Goal: Find specific page/section: Find specific page/section

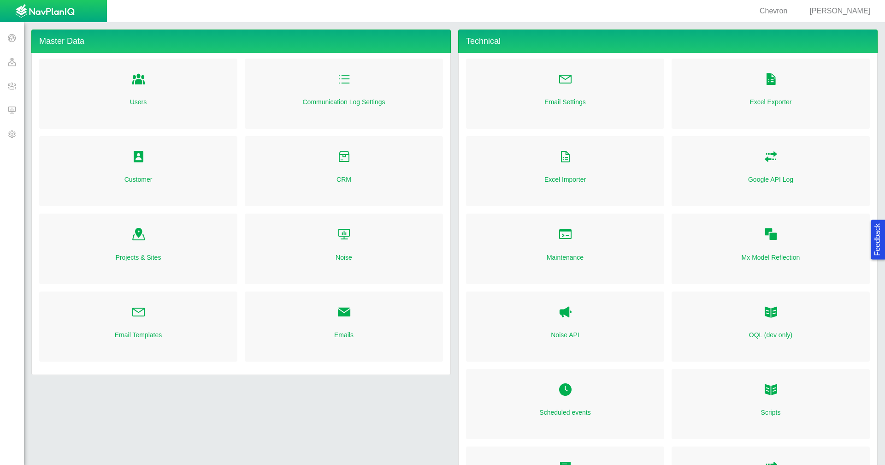
click at [18, 64] on span at bounding box center [12, 62] width 24 height 24
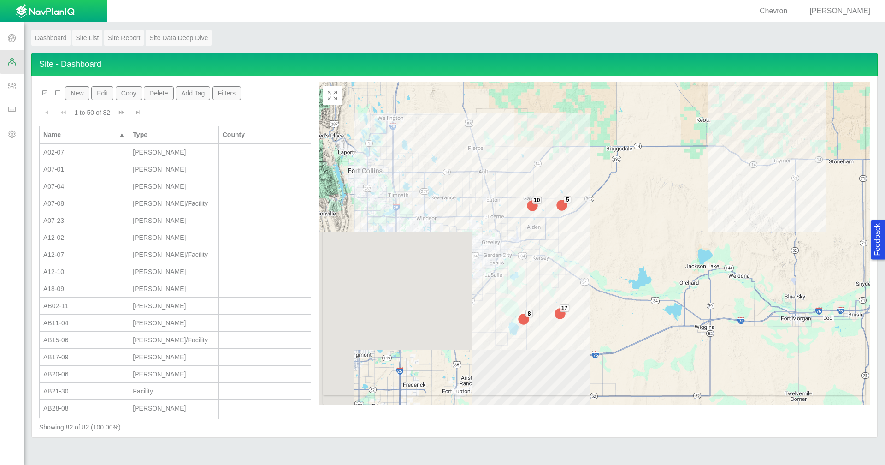
click at [231, 98] on button "Filters" at bounding box center [227, 93] width 29 height 14
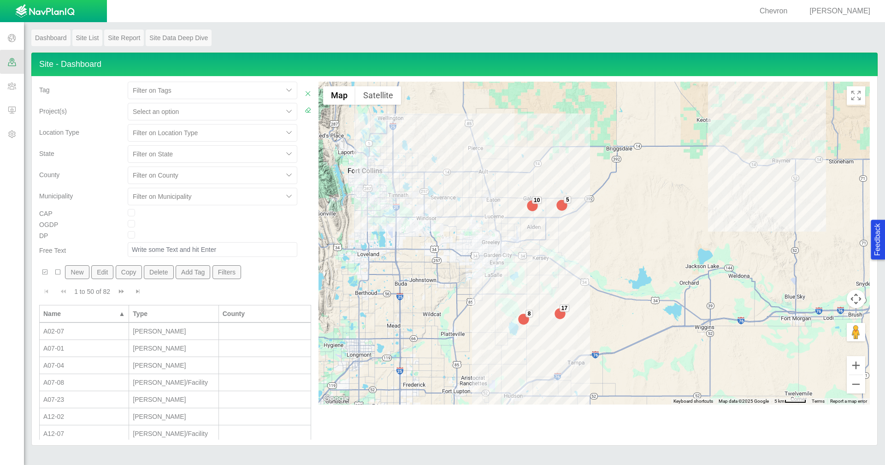
click at [239, 115] on div at bounding box center [206, 111] width 146 height 11
click at [95, 178] on div "County" at bounding box center [79, 172] width 81 height 13
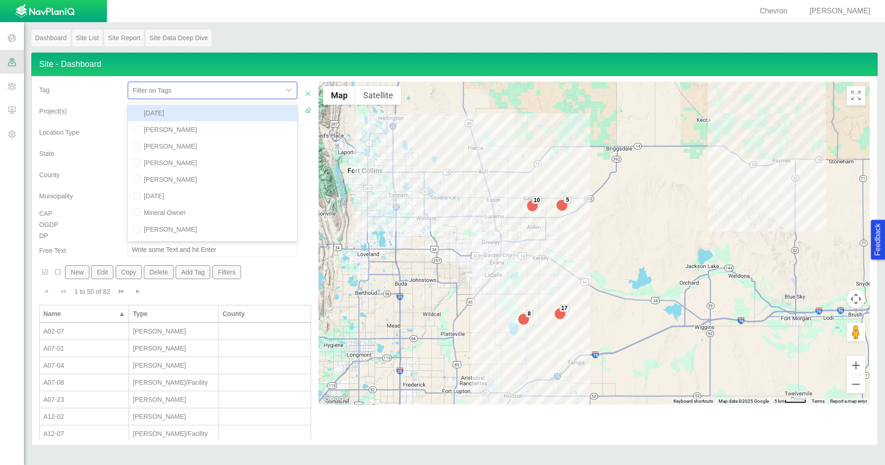
click at [191, 93] on div at bounding box center [206, 90] width 146 height 11
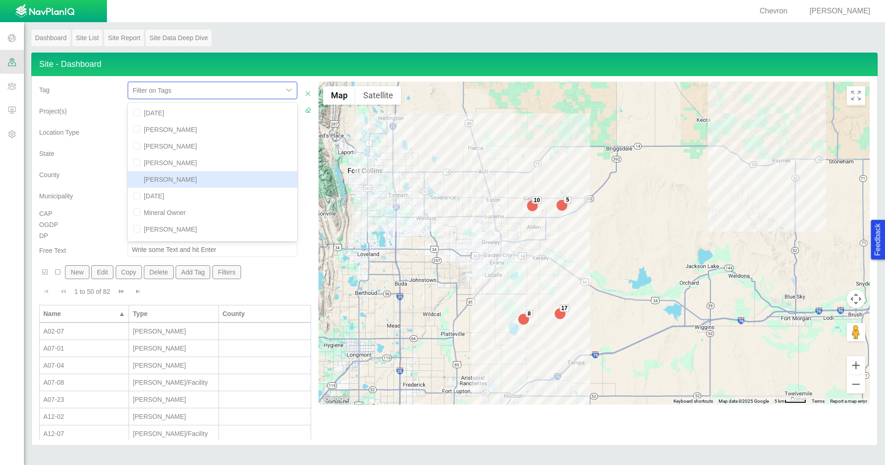
click at [176, 175] on div "[PERSON_NAME]" at bounding box center [213, 179] width 170 height 17
checkbox input "true"
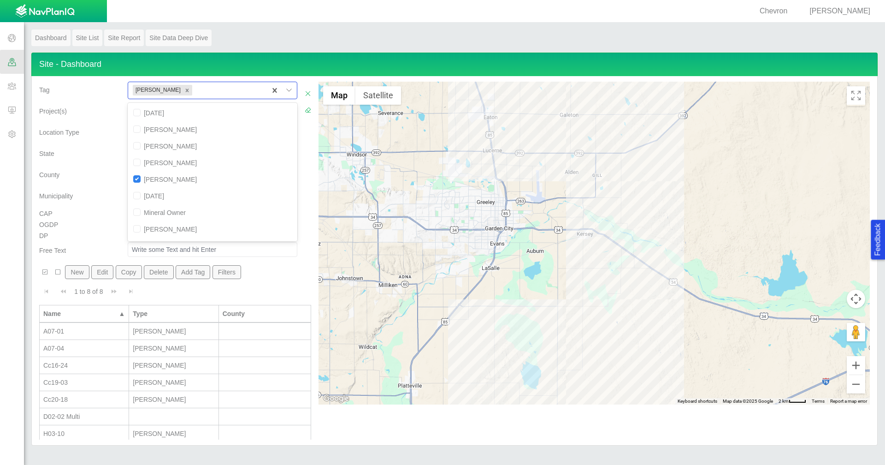
click at [98, 183] on div "County" at bounding box center [80, 176] width 89 height 21
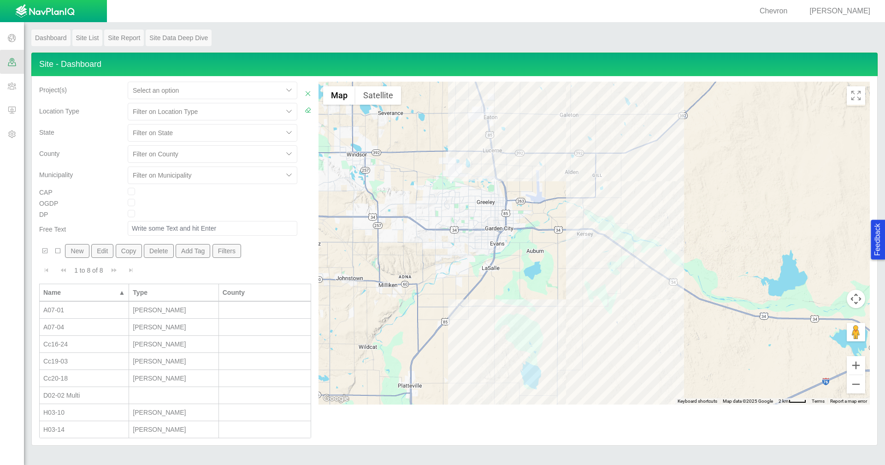
scroll to position [33, 0]
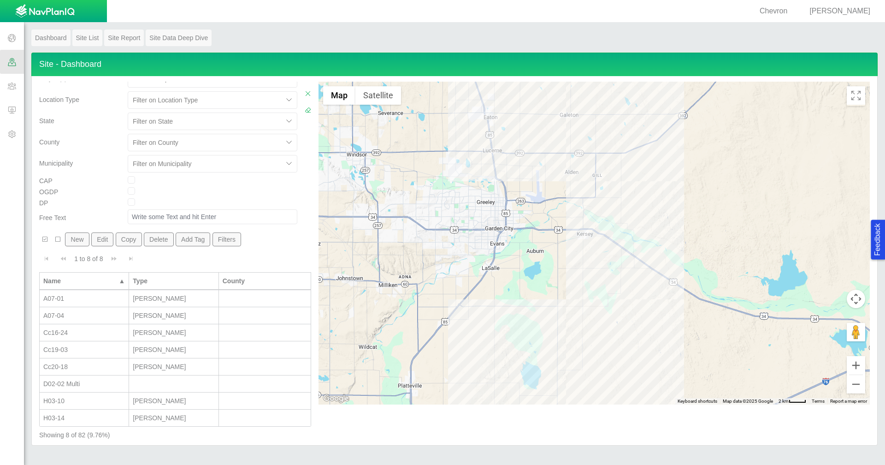
click at [6, 88] on span at bounding box center [12, 86] width 24 height 24
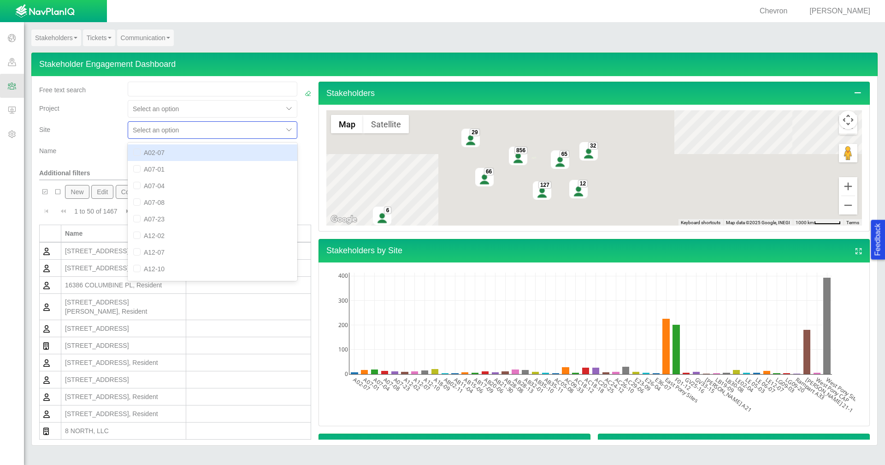
click at [283, 132] on div at bounding box center [290, 130] width 14 height 14
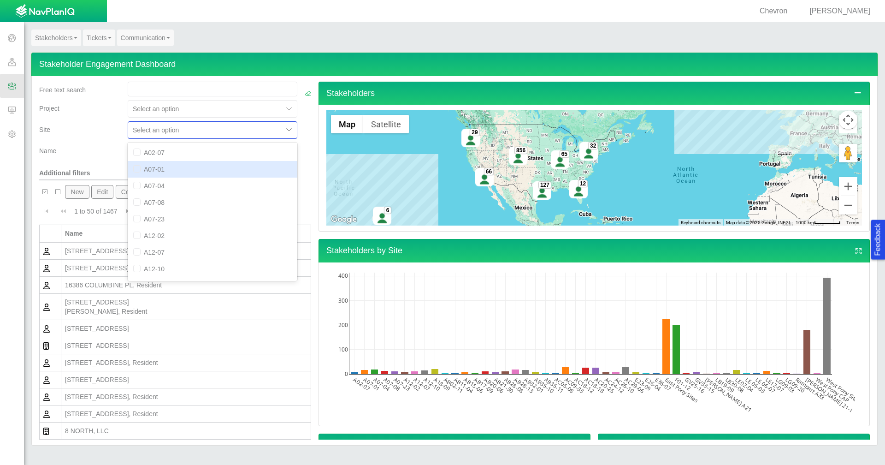
click at [198, 173] on div "A07-01" at bounding box center [213, 169] width 170 height 17
checkbox input "true"
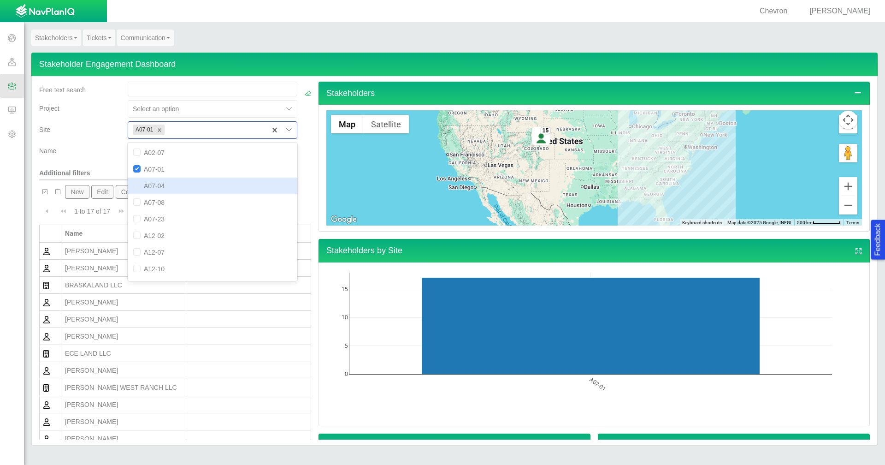
click at [173, 190] on div "A07-04" at bounding box center [213, 186] width 170 height 17
checkbox input "true"
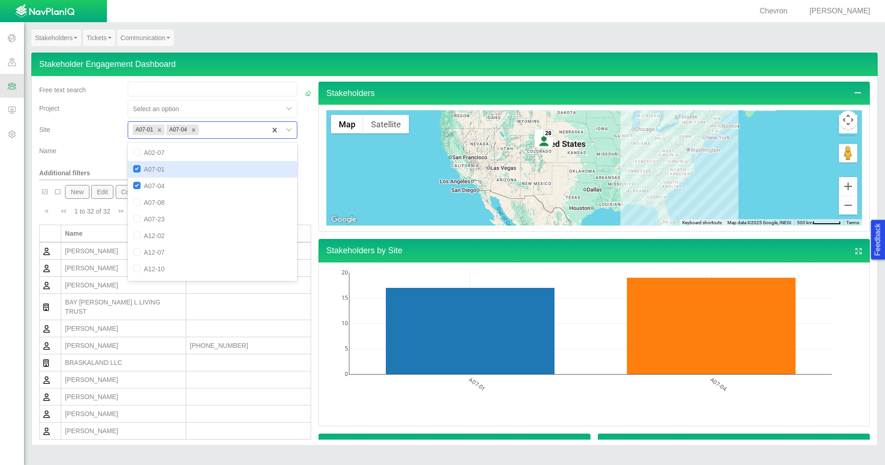
click at [134, 173] on div at bounding box center [136, 170] width 7 height 10
checkbox input "false"
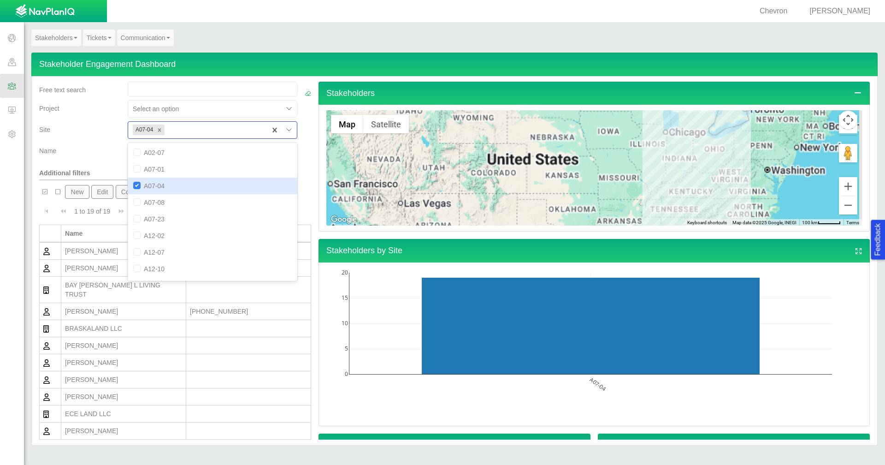
click at [134, 185] on input "checkbox" at bounding box center [136, 185] width 7 height 7
checkbox input "false"
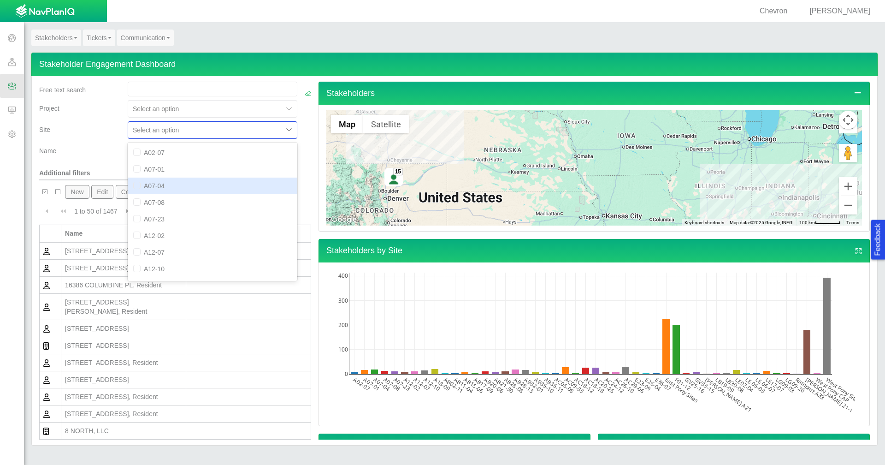
click at [102, 152] on div "Name" at bounding box center [79, 148] width 81 height 13
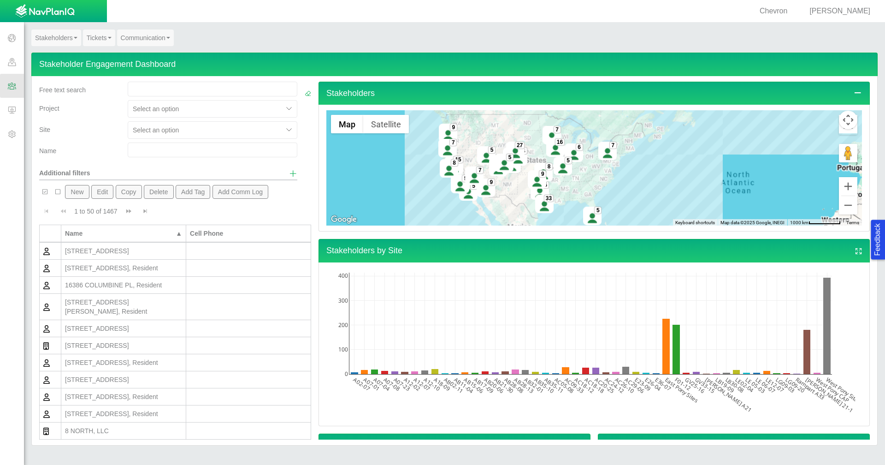
click at [11, 65] on span at bounding box center [12, 62] width 24 height 24
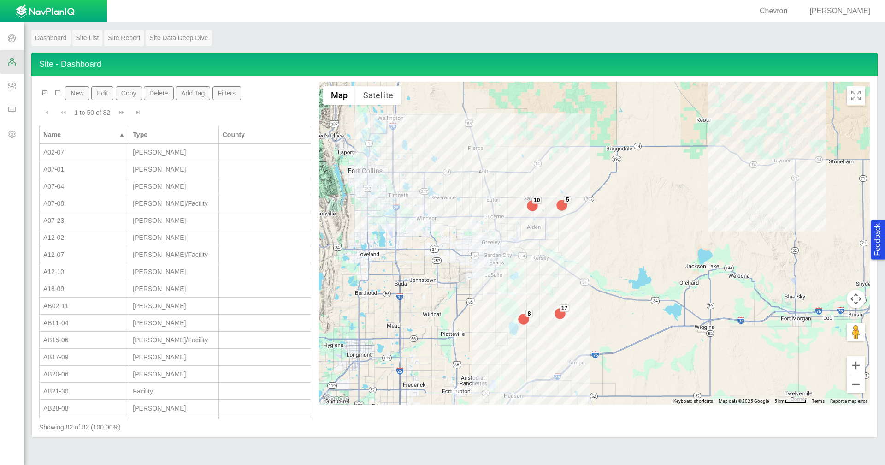
click at [228, 97] on button "Filters" at bounding box center [227, 93] width 29 height 14
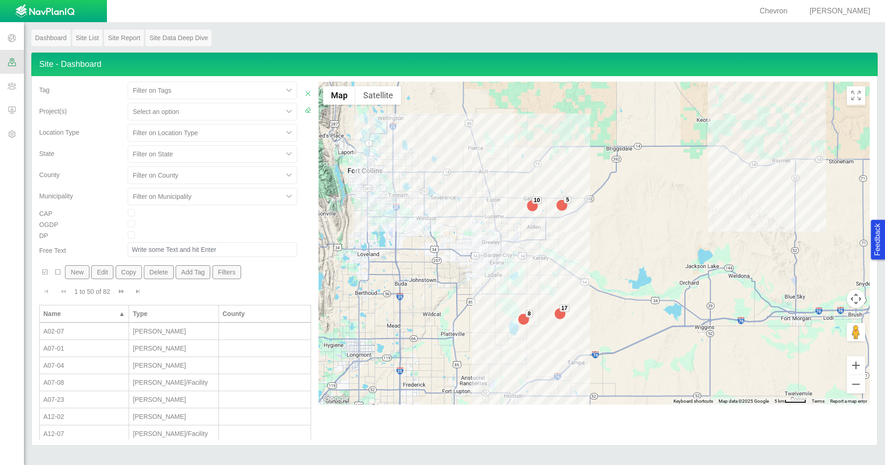
click at [253, 92] on div at bounding box center [206, 90] width 146 height 11
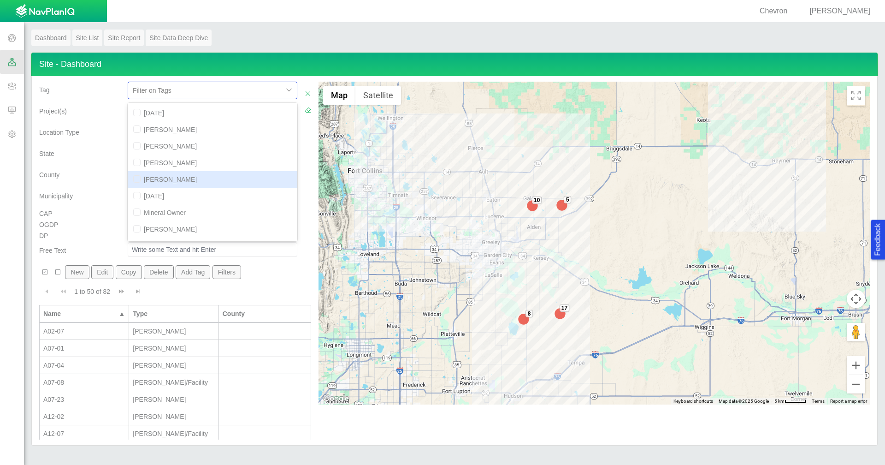
click at [175, 179] on div "[PERSON_NAME]" at bounding box center [213, 179] width 170 height 17
checkbox input "true"
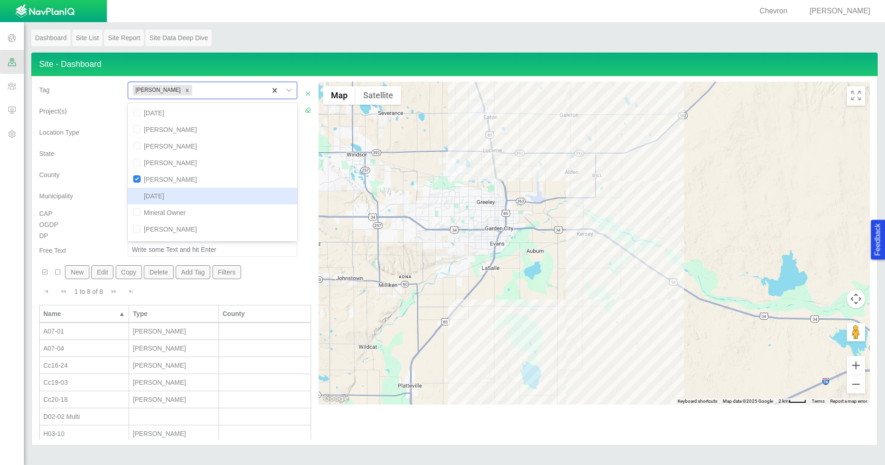
click at [96, 190] on div "Municipality" at bounding box center [79, 194] width 81 height 13
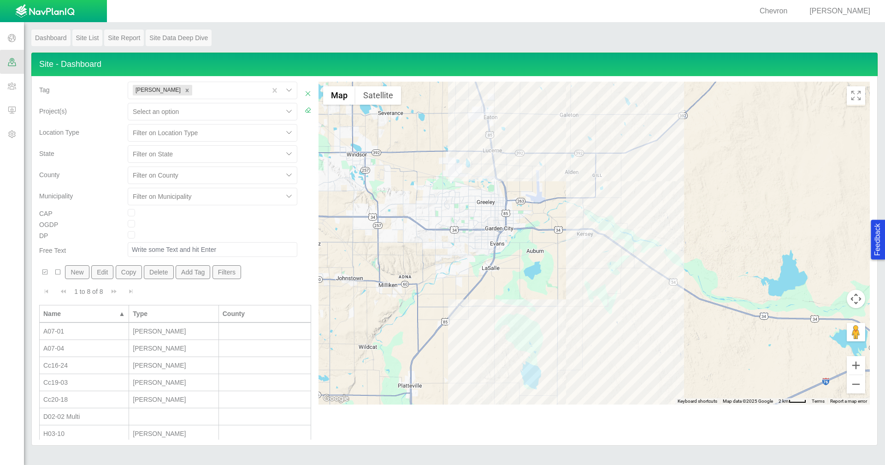
click at [107, 335] on div "A07-01" at bounding box center [84, 330] width 82 height 9
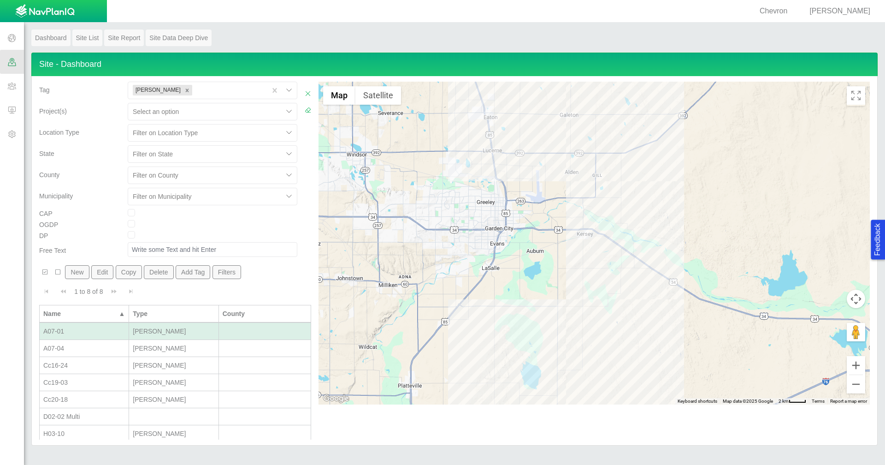
click at [107, 335] on div "A07-01" at bounding box center [84, 330] width 82 height 9
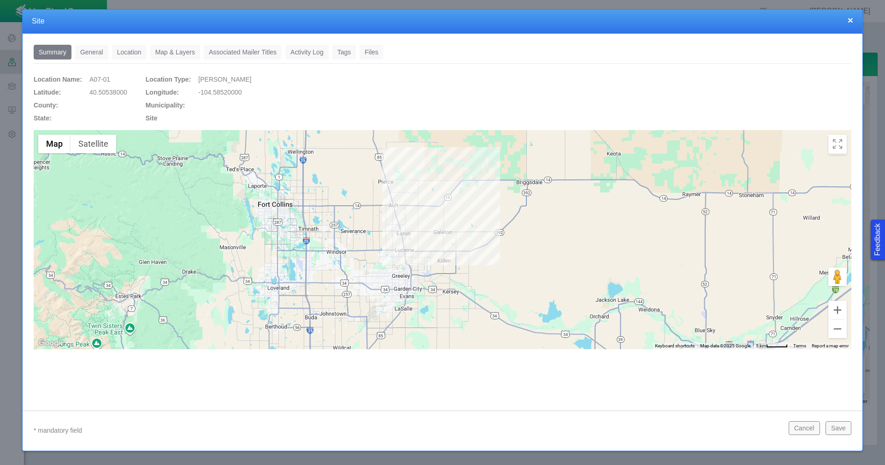
click at [348, 53] on link "Tags" at bounding box center [344, 52] width 24 height 15
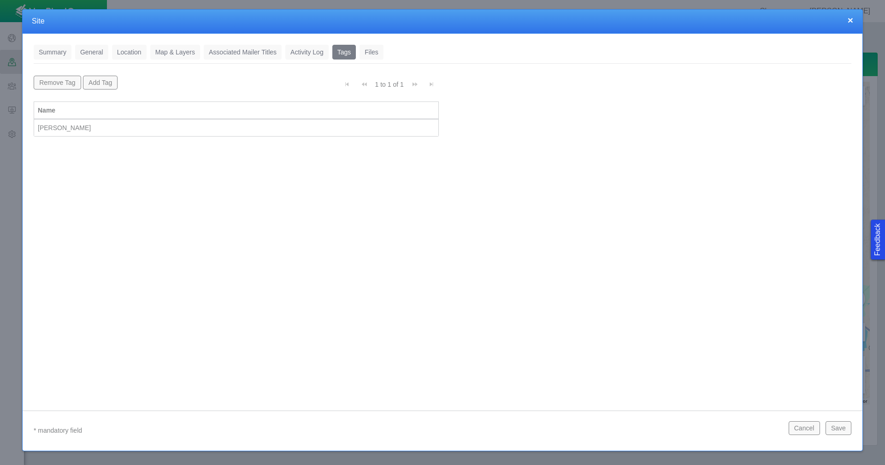
click at [853, 20] on button "×" at bounding box center [851, 20] width 6 height 10
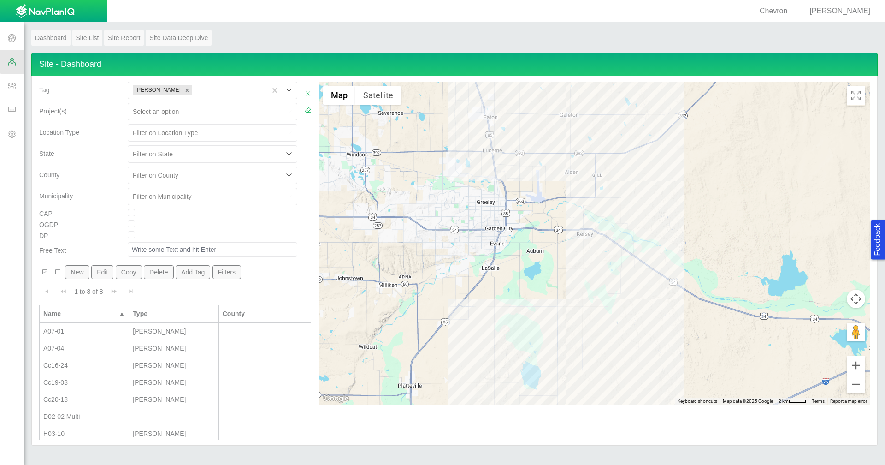
click at [13, 89] on span at bounding box center [12, 86] width 24 height 24
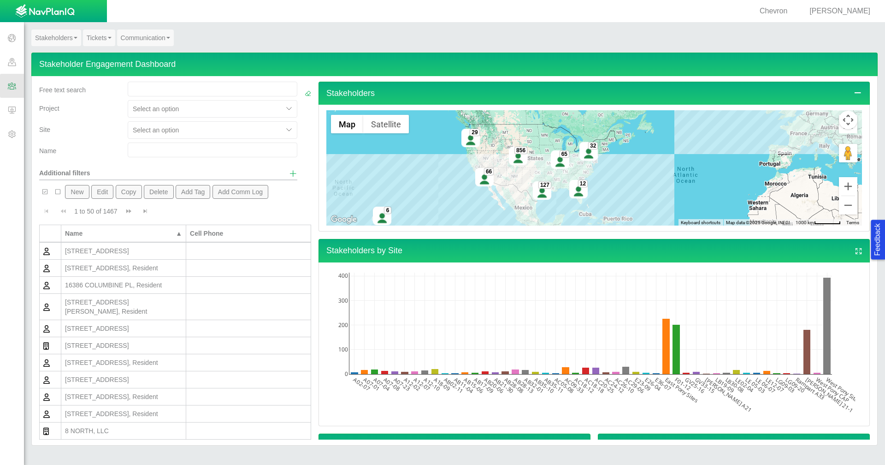
click at [290, 173] on span "Show additional filters" at bounding box center [293, 173] width 8 height 8
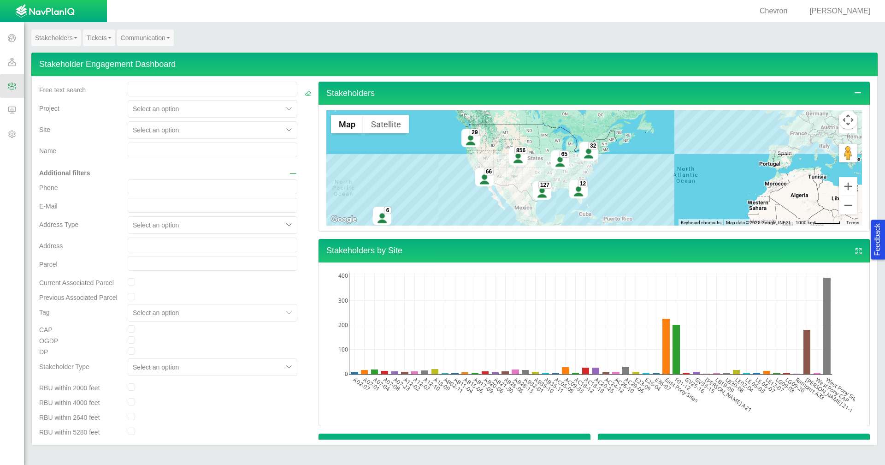
click at [225, 315] on div "Select an option" at bounding box center [213, 313] width 170 height 18
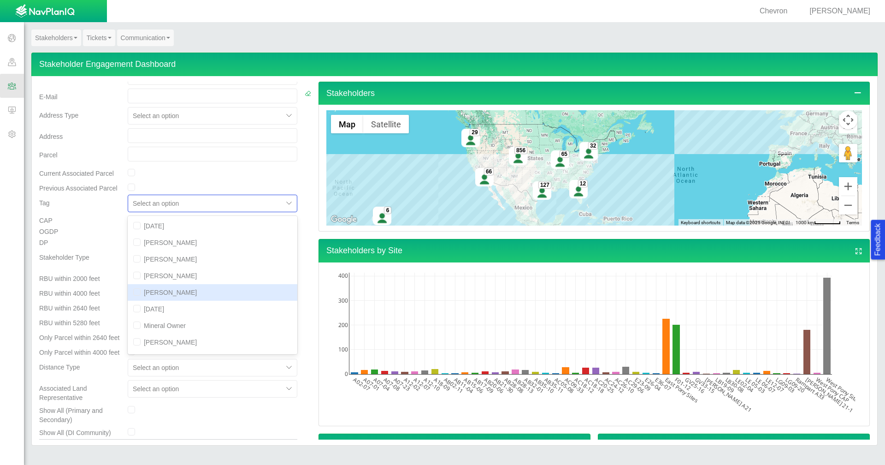
click at [221, 297] on div "[PERSON_NAME]" at bounding box center [213, 292] width 170 height 17
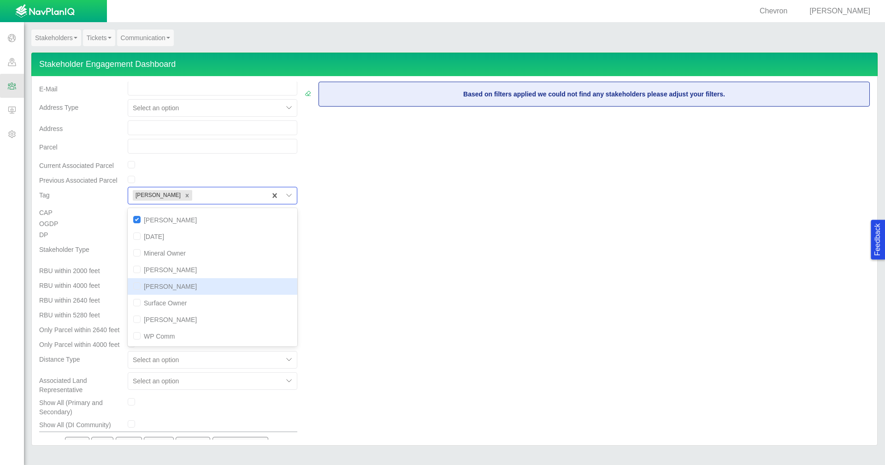
scroll to position [15, 0]
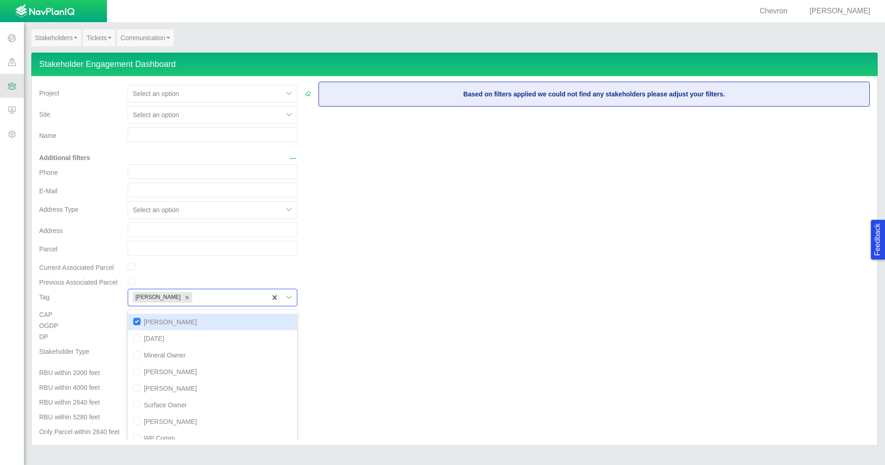
click at [137, 322] on input "checkbox" at bounding box center [136, 321] width 7 height 7
checkbox input "false"
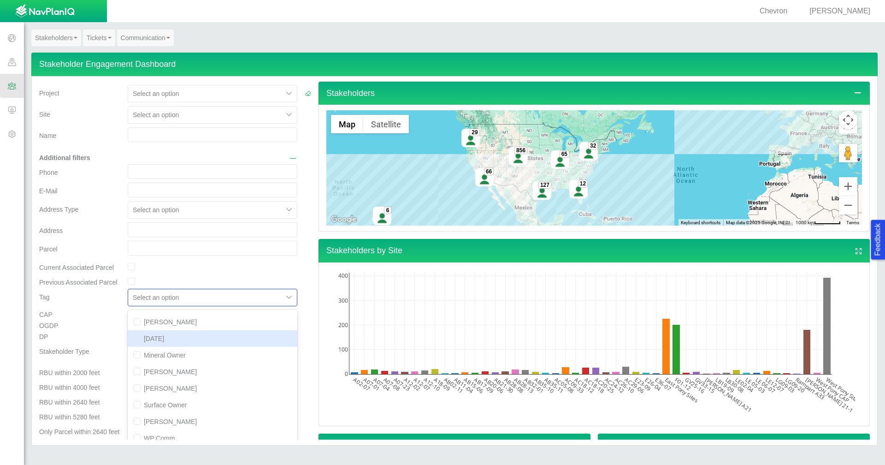
click at [104, 326] on div "OGDP" at bounding box center [80, 326] width 89 height 11
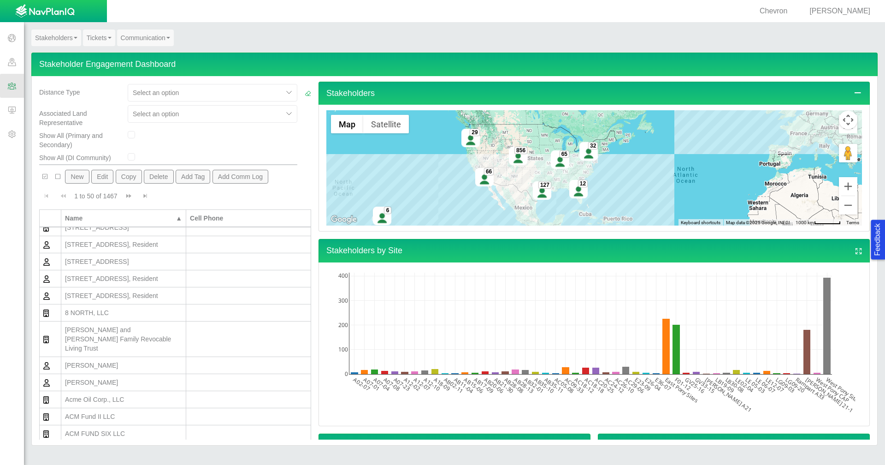
scroll to position [138, 0]
click at [140, 329] on div "[PERSON_NAME]" at bounding box center [123, 329] width 117 height 9
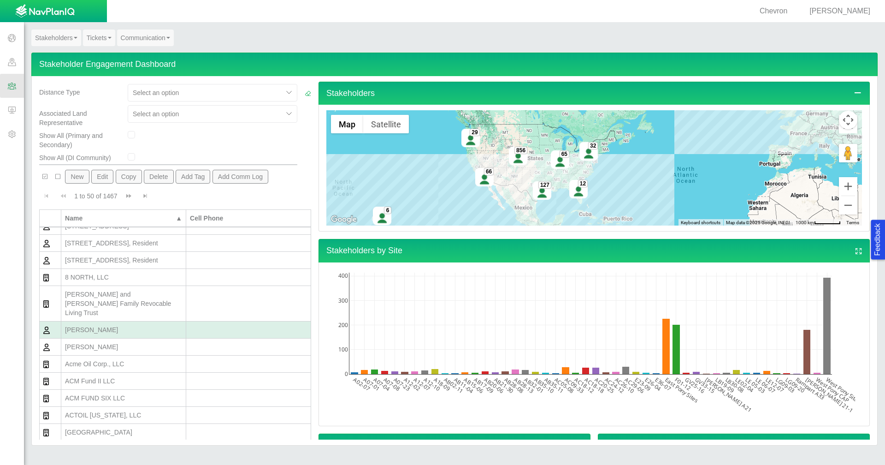
click at [140, 329] on div "[PERSON_NAME]" at bounding box center [123, 329] width 117 height 9
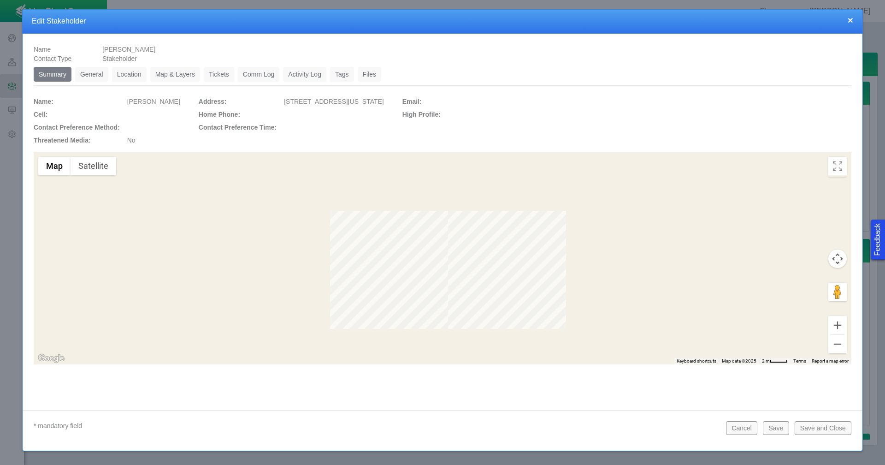
click at [125, 73] on link "Location" at bounding box center [129, 74] width 35 height 15
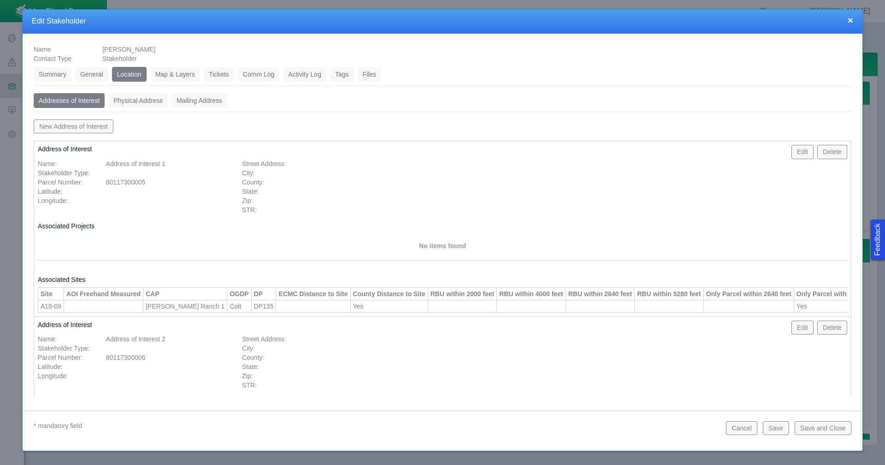
click at [104, 125] on button "New Address of Interest" at bounding box center [74, 126] width 80 height 14
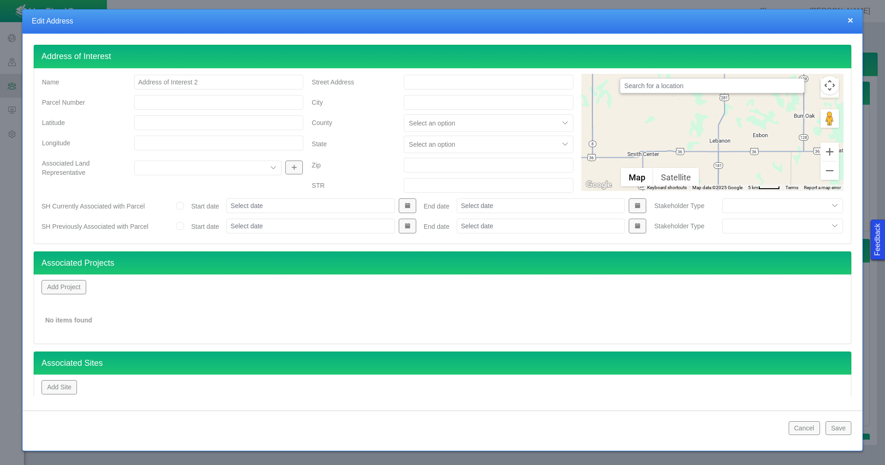
click at [849, 17] on button "×" at bounding box center [851, 20] width 6 height 10
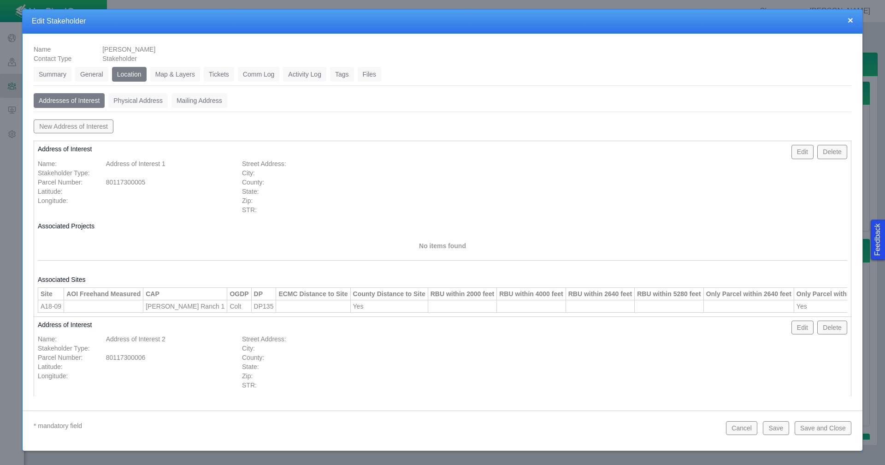
click at [852, 20] on button "×" at bounding box center [851, 20] width 6 height 10
